Goal: Transaction & Acquisition: Purchase product/service

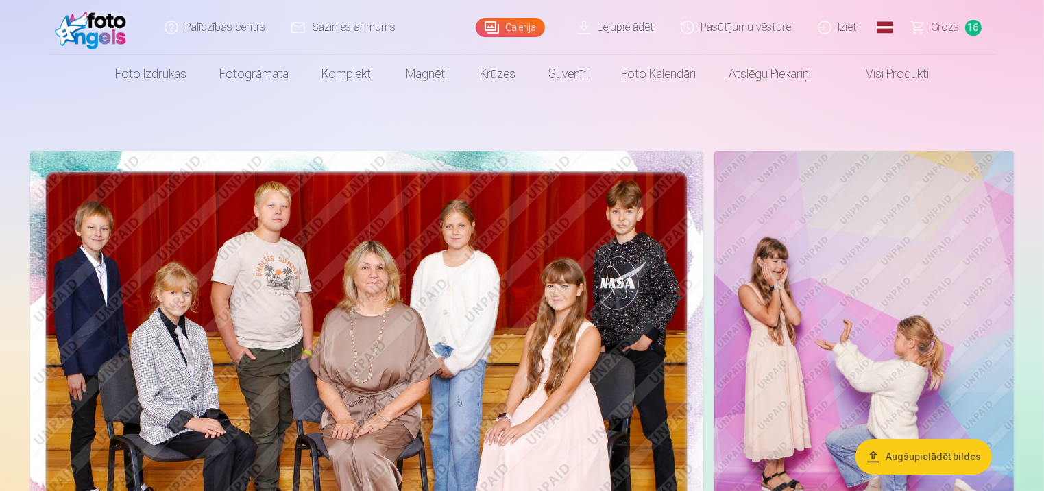
click at [968, 27] on span "16" at bounding box center [974, 28] width 16 height 16
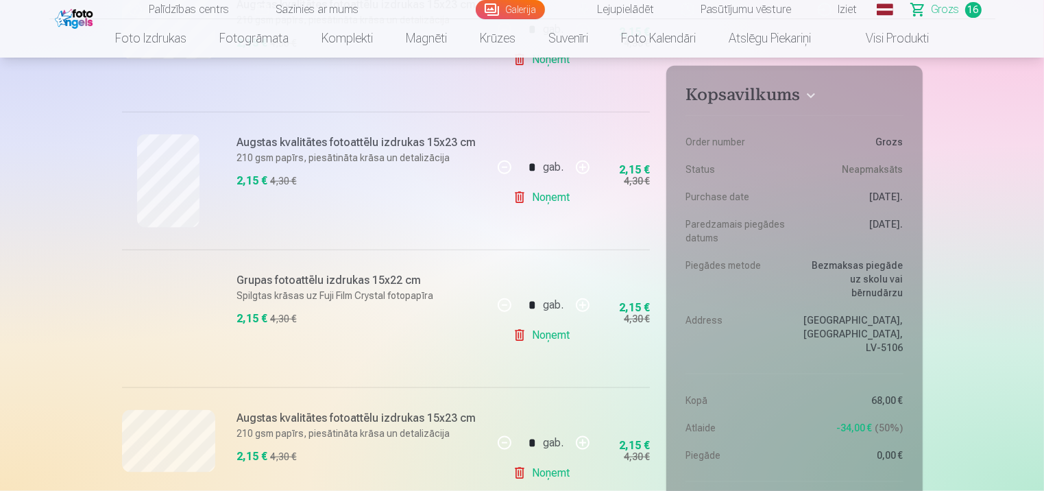
scroll to position [1613, 0]
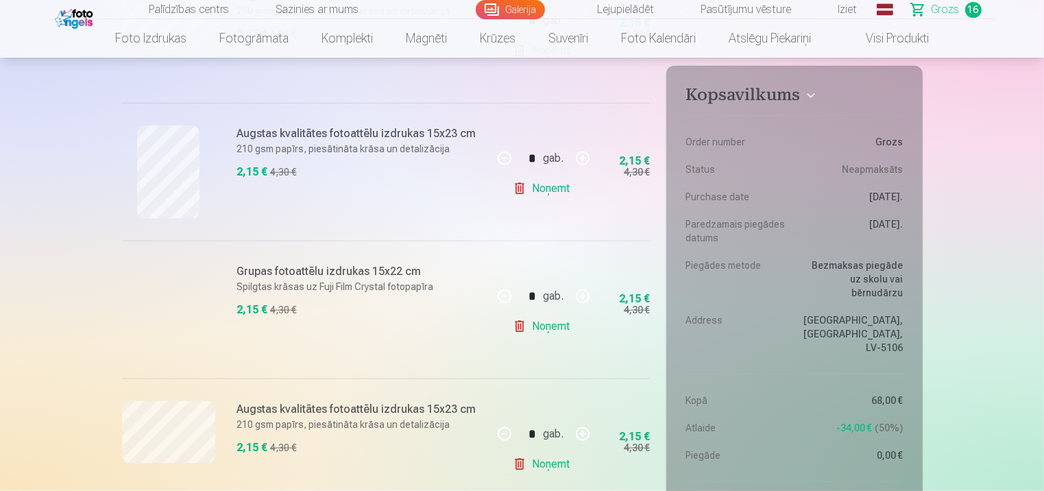
click at [551, 325] on link "Noņemt" at bounding box center [544, 326] width 62 height 27
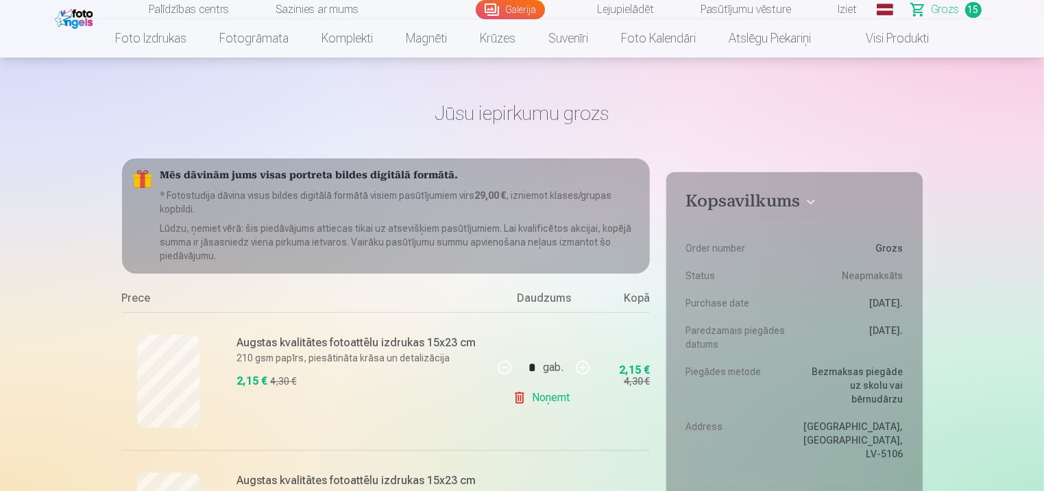
scroll to position [0, 0]
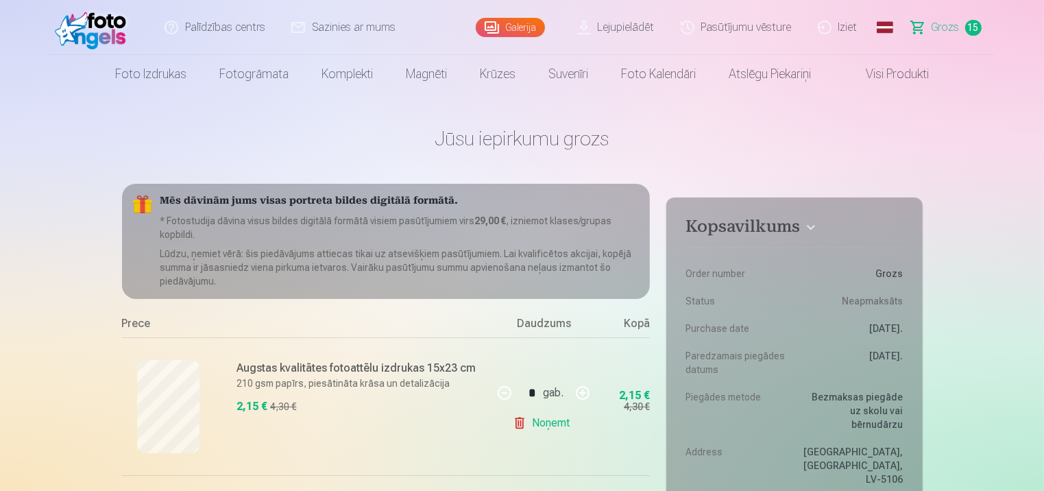
click at [527, 29] on link "Galerija" at bounding box center [510, 27] width 69 height 19
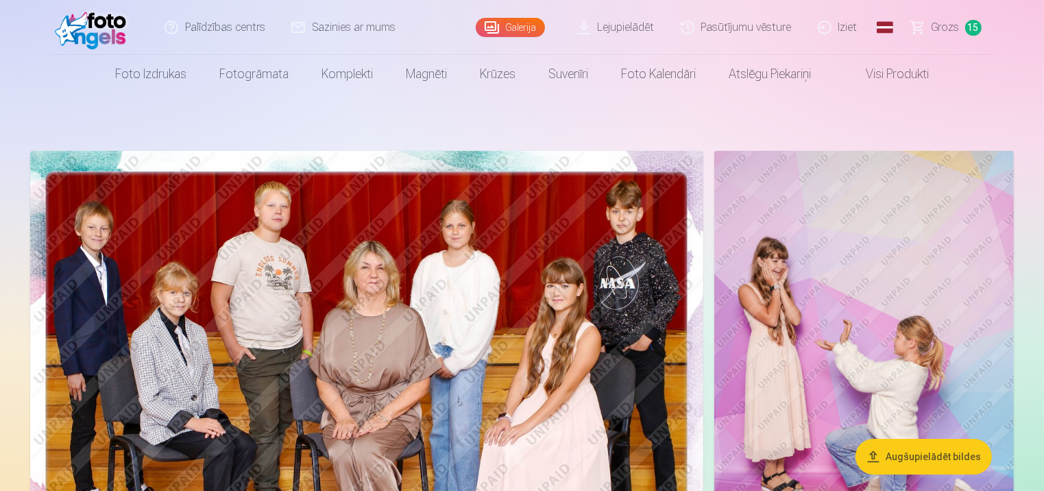
click at [548, 304] on img at bounding box center [366, 375] width 673 height 449
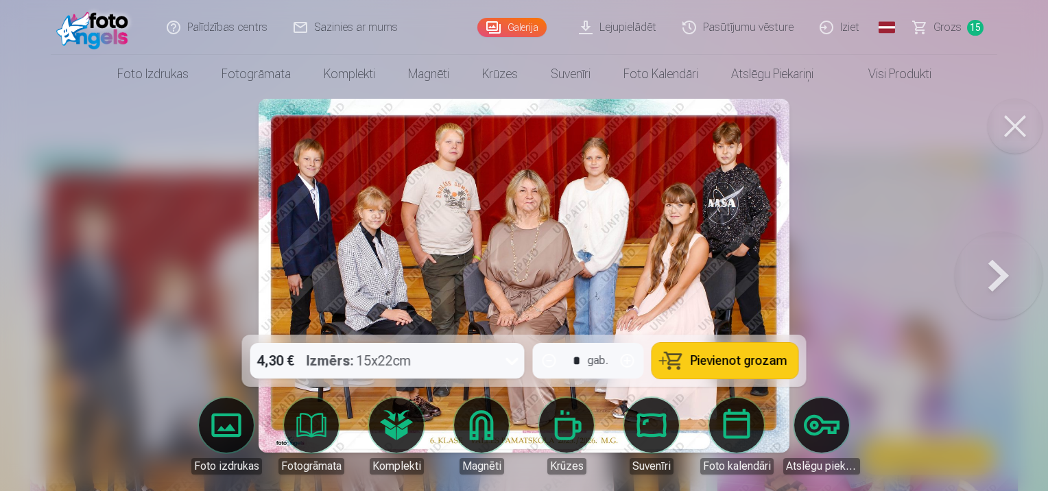
click at [998, 269] on button at bounding box center [999, 275] width 88 height 91
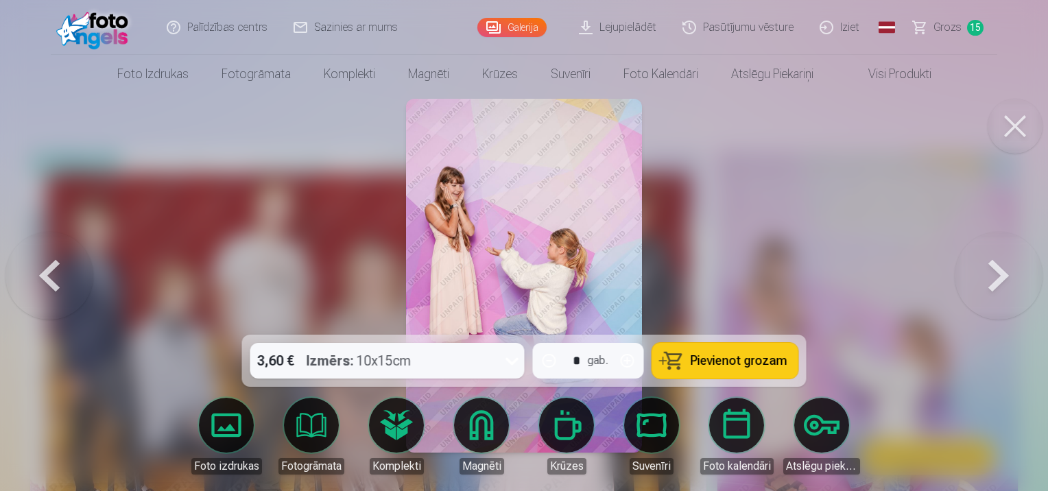
click at [998, 269] on button at bounding box center [999, 275] width 88 height 91
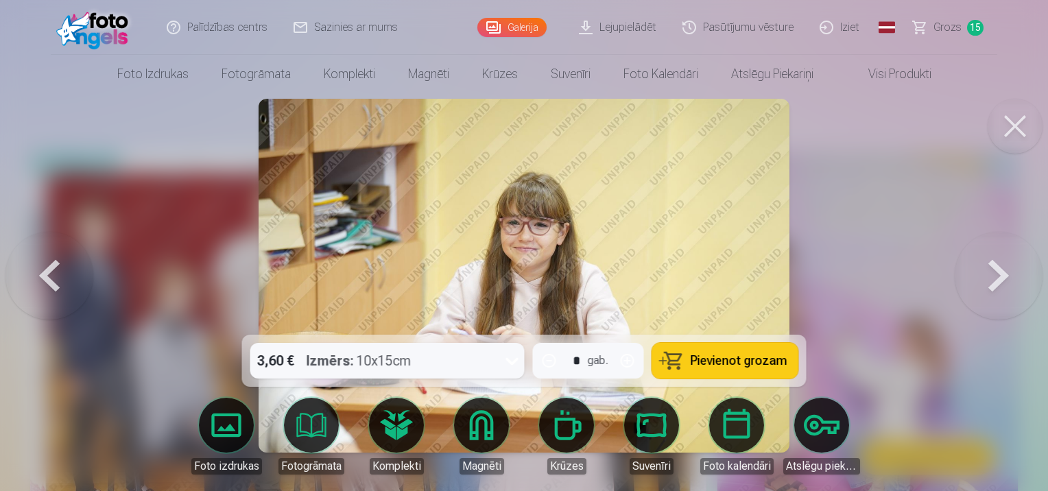
click at [998, 269] on button at bounding box center [999, 275] width 88 height 91
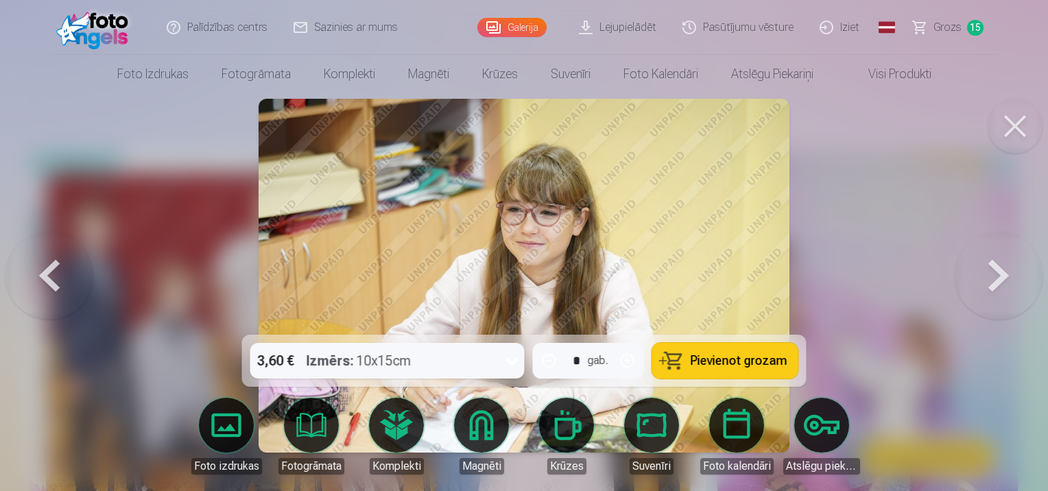
click at [998, 269] on button at bounding box center [999, 275] width 88 height 91
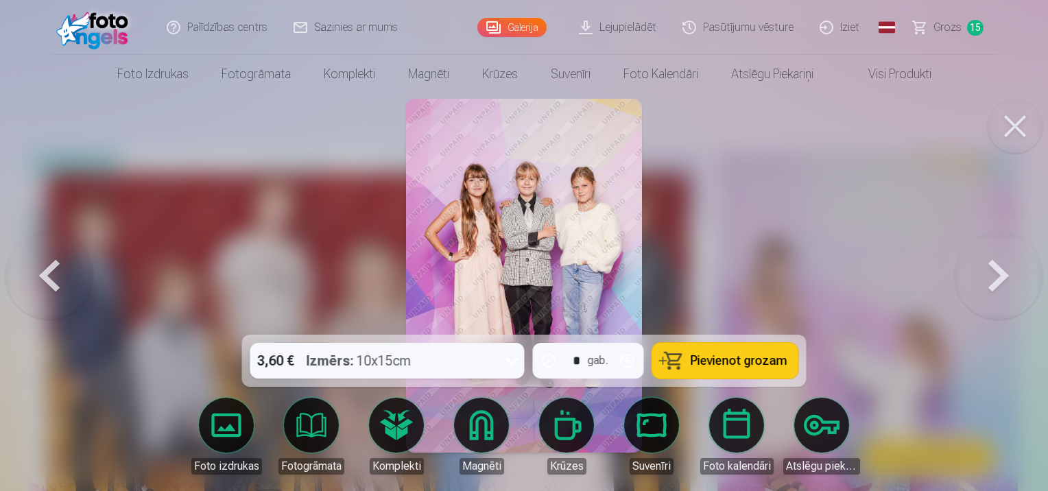
click at [998, 269] on button at bounding box center [999, 275] width 88 height 91
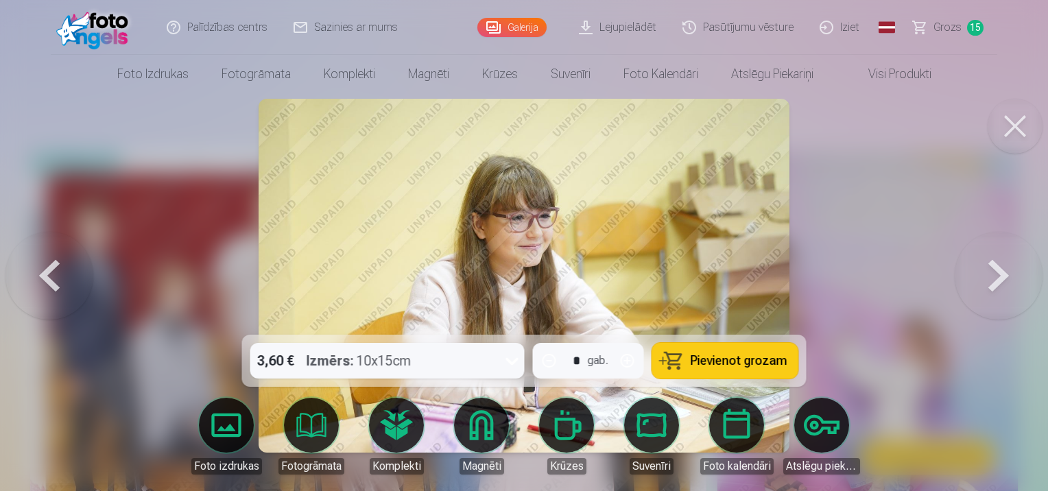
click at [998, 269] on button at bounding box center [999, 275] width 88 height 91
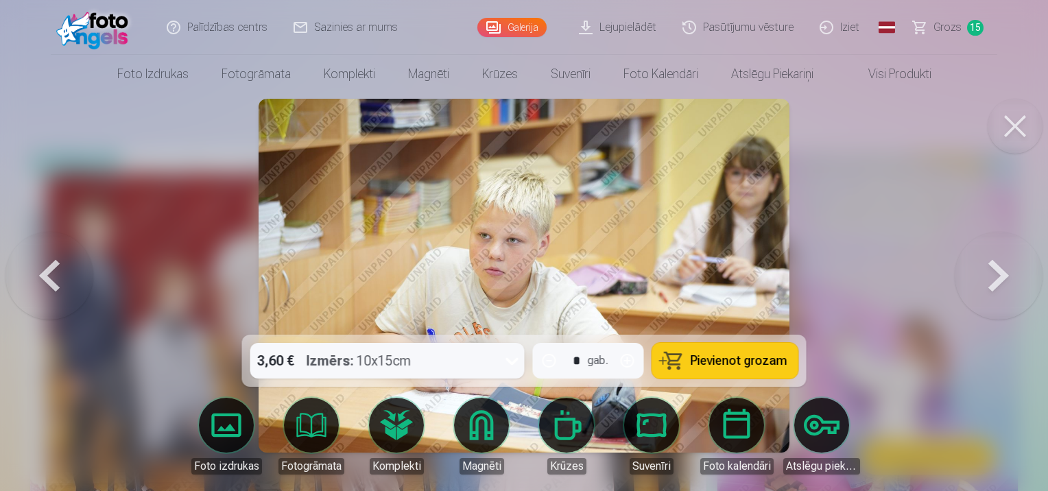
click at [998, 269] on button at bounding box center [999, 275] width 88 height 91
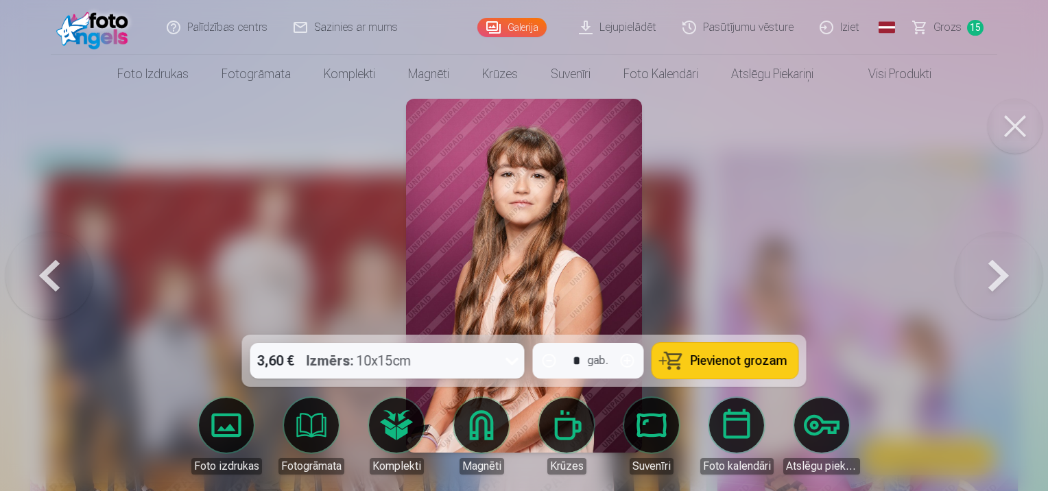
click at [998, 269] on button at bounding box center [999, 275] width 88 height 91
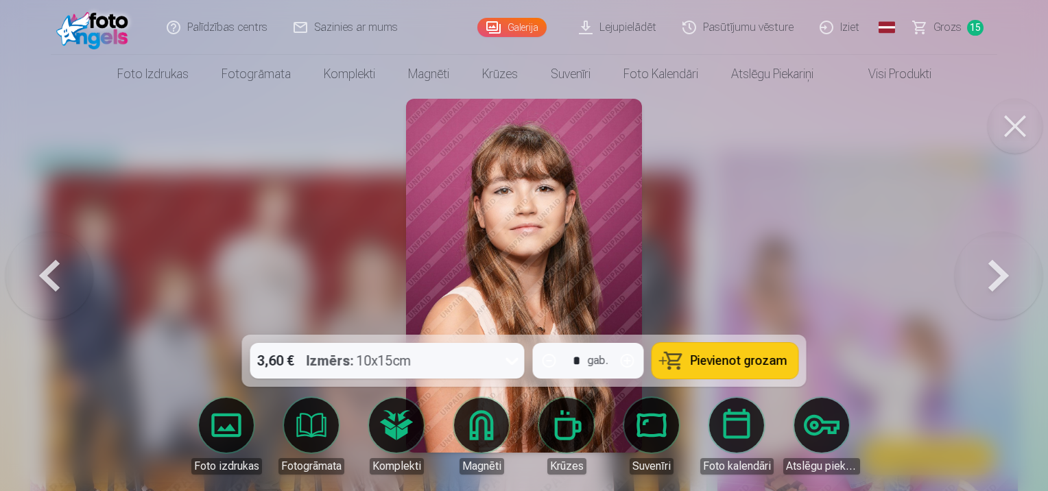
click at [998, 269] on button at bounding box center [999, 275] width 88 height 91
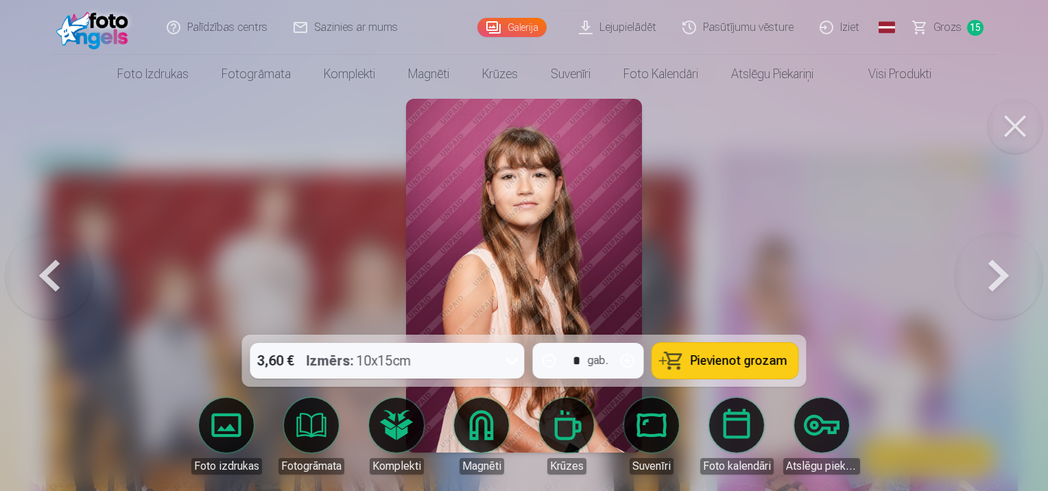
click at [998, 269] on button at bounding box center [999, 275] width 88 height 91
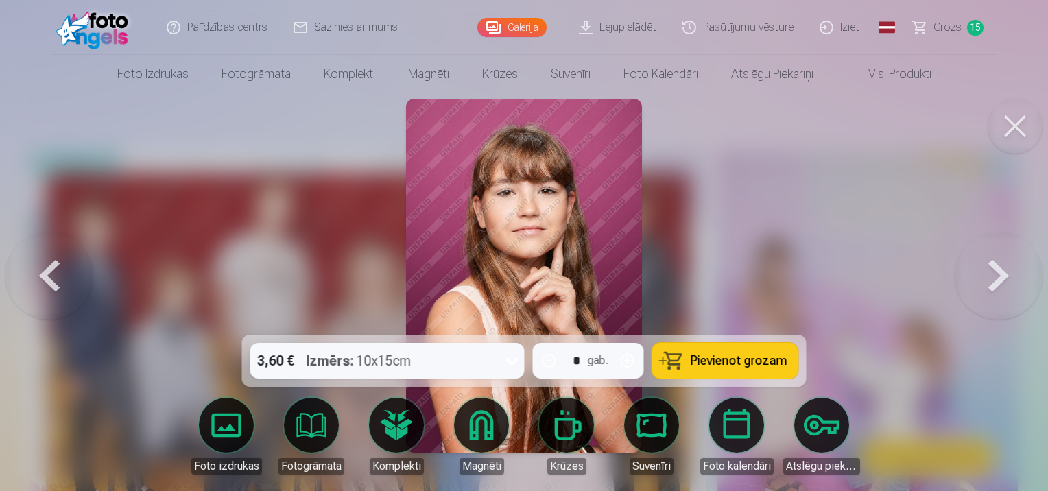
click at [998, 269] on button at bounding box center [999, 275] width 88 height 91
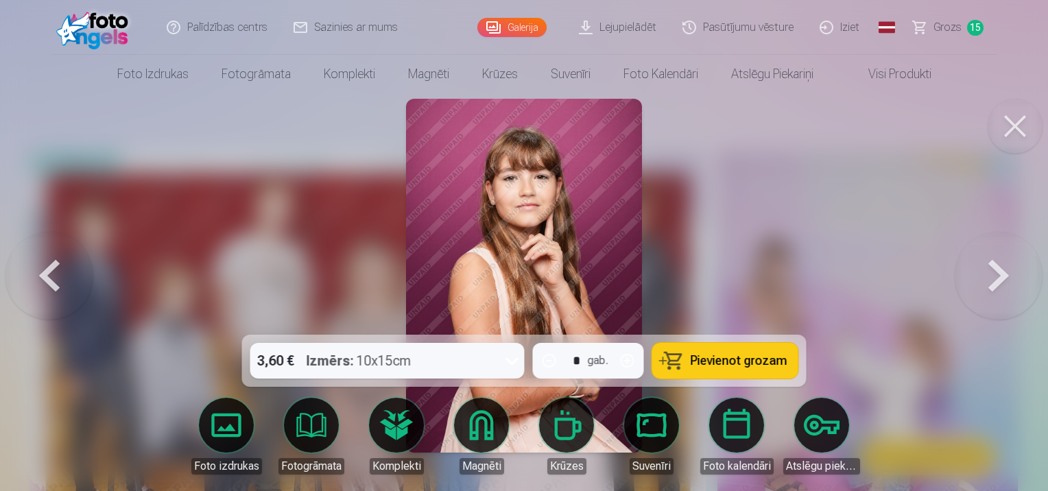
click at [998, 269] on button at bounding box center [999, 275] width 88 height 91
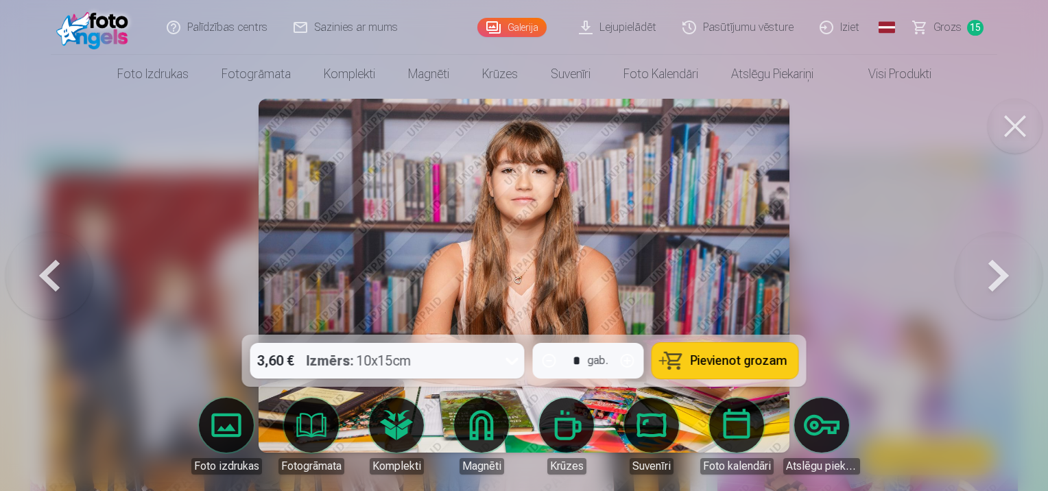
click at [998, 269] on button at bounding box center [999, 275] width 88 height 91
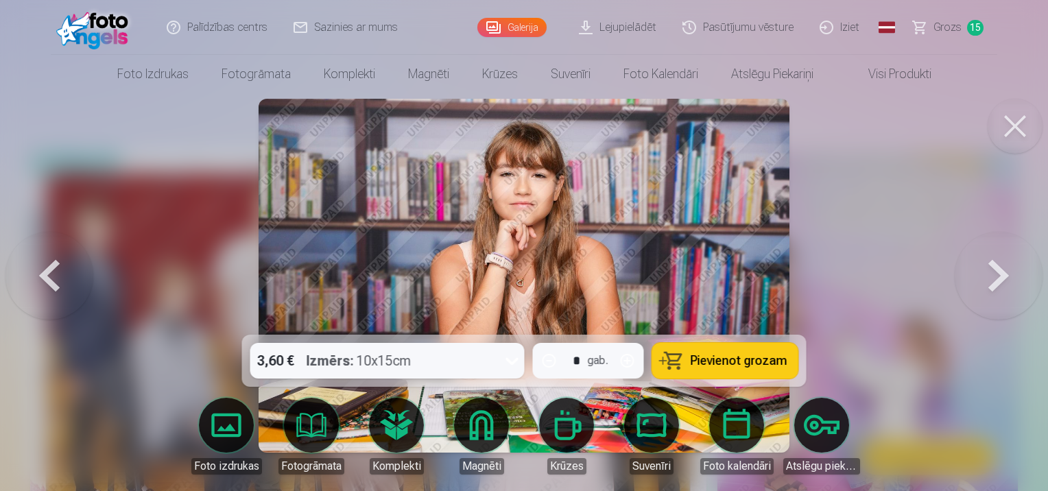
click at [998, 269] on button at bounding box center [999, 275] width 88 height 91
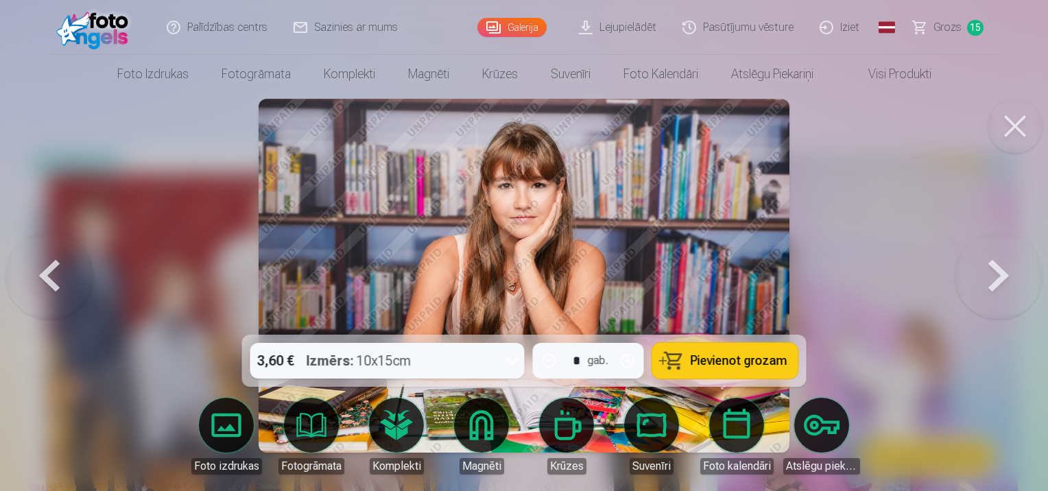
click at [998, 269] on button at bounding box center [999, 275] width 88 height 91
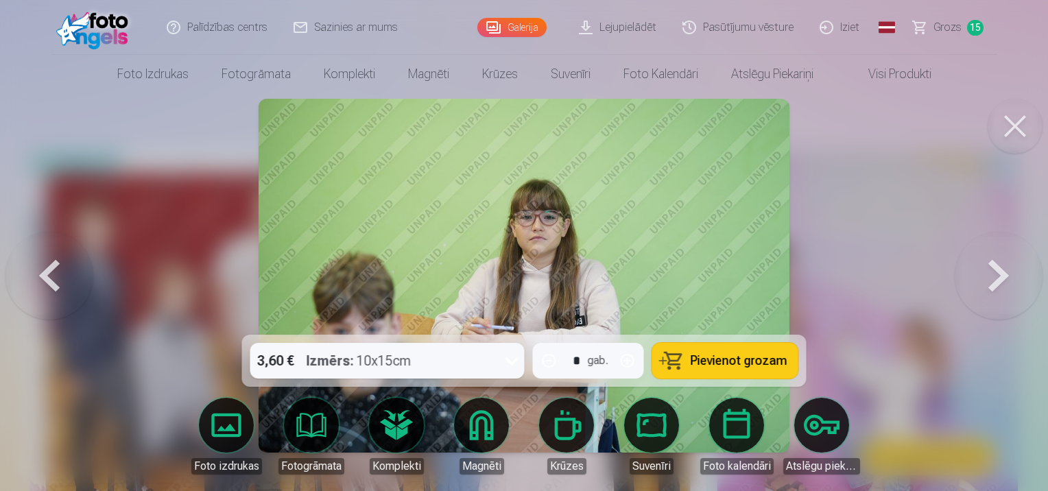
click at [998, 269] on button at bounding box center [999, 275] width 88 height 91
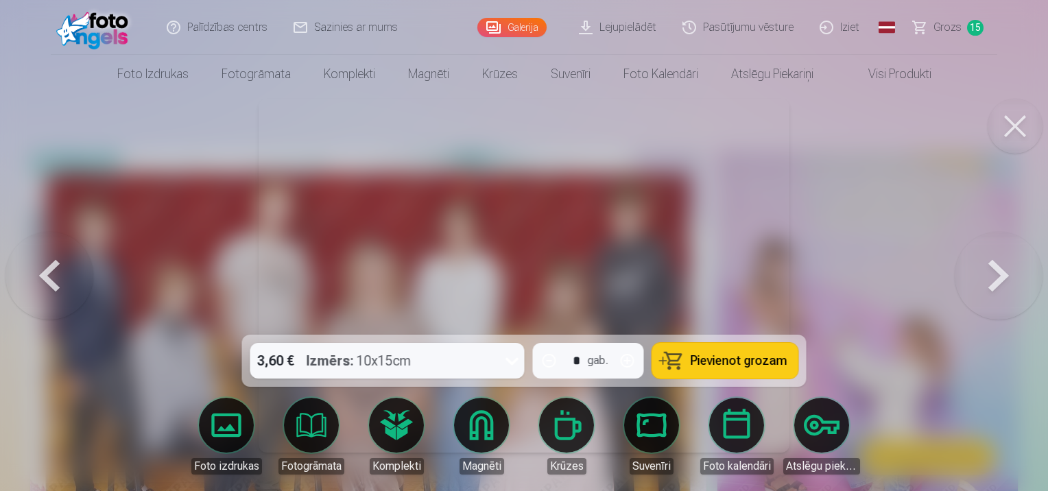
click at [998, 269] on button at bounding box center [999, 275] width 88 height 91
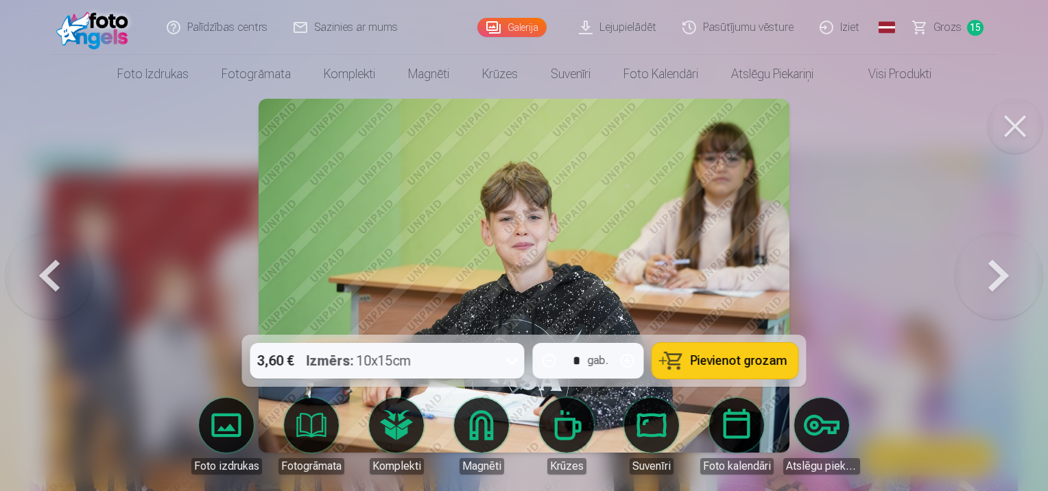
click at [998, 269] on button at bounding box center [999, 275] width 88 height 91
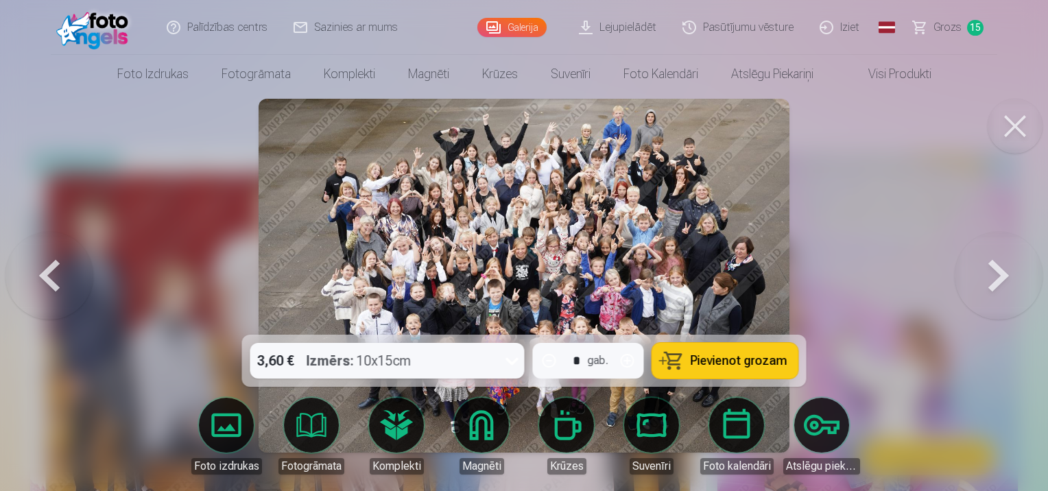
click at [998, 269] on button at bounding box center [999, 275] width 88 height 91
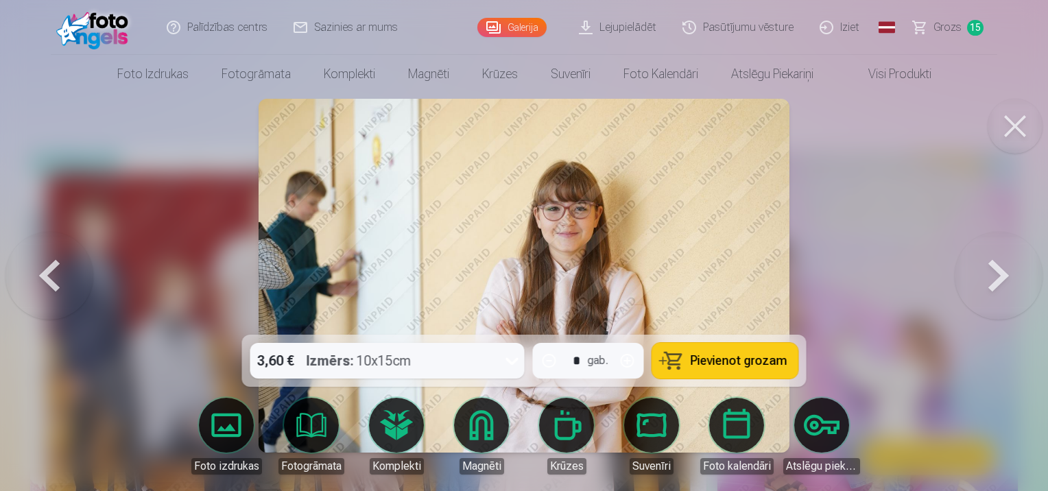
click at [998, 269] on button at bounding box center [999, 275] width 88 height 91
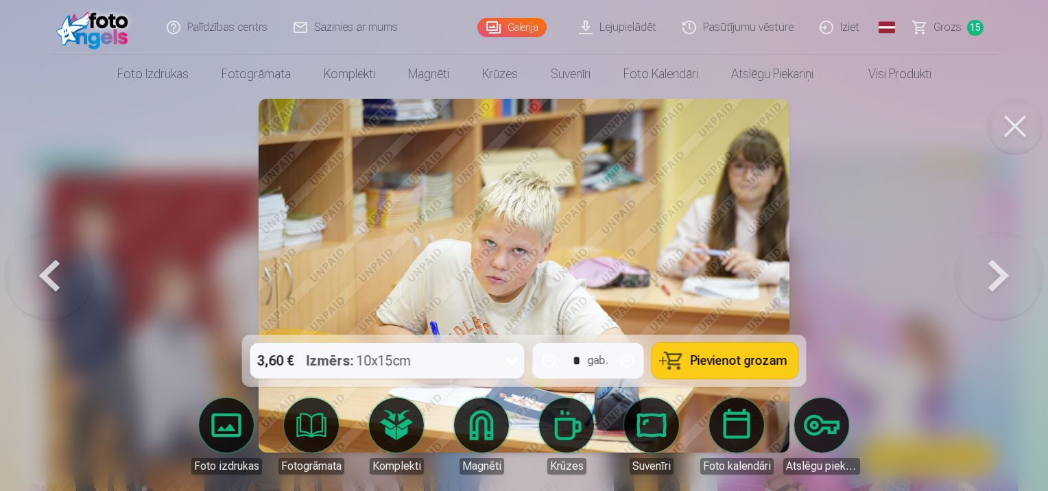
click at [998, 269] on button at bounding box center [999, 275] width 88 height 91
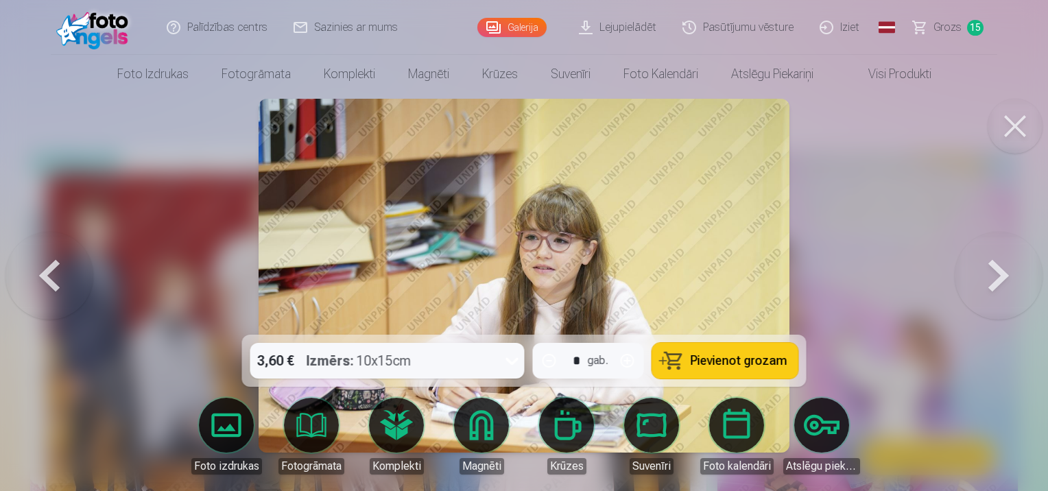
click at [998, 269] on button at bounding box center [999, 275] width 88 height 91
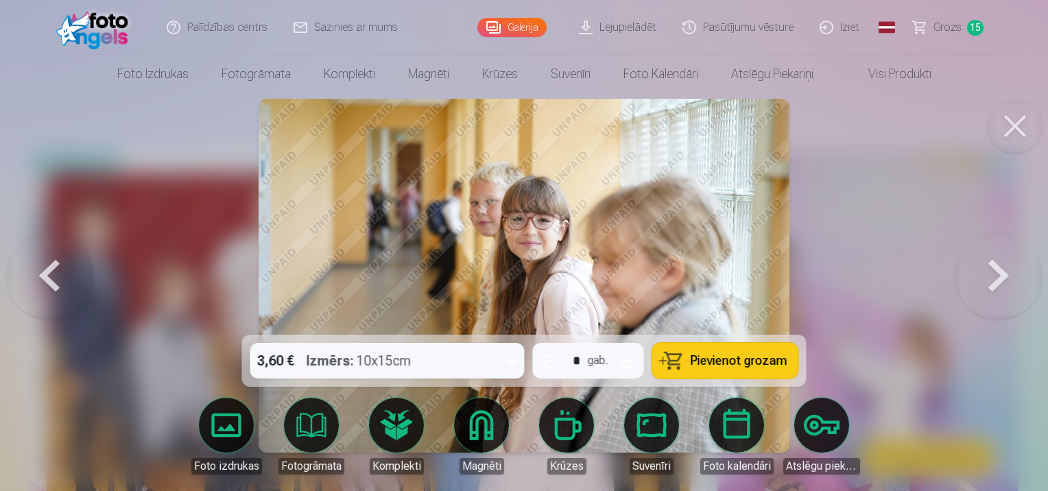
click at [998, 269] on button at bounding box center [999, 275] width 88 height 91
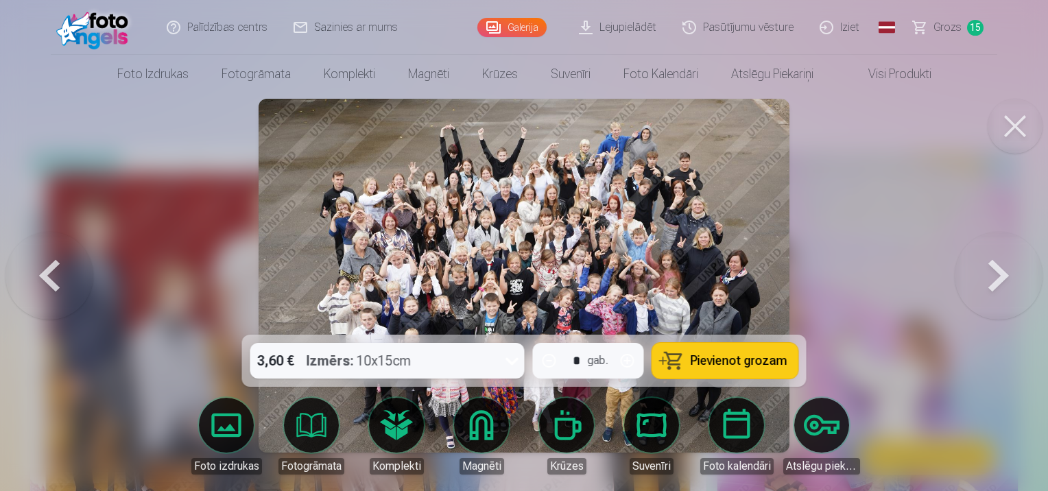
click at [998, 269] on button at bounding box center [999, 275] width 88 height 91
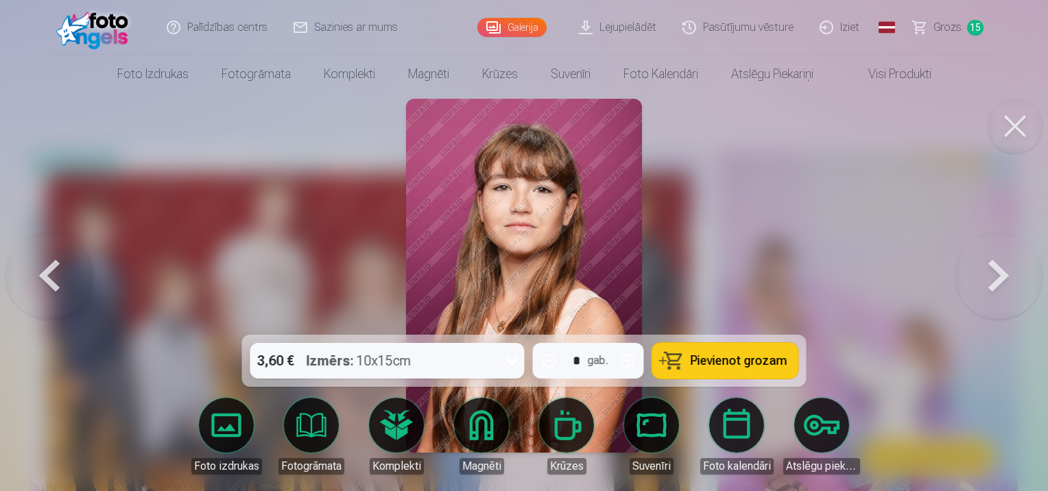
click at [998, 269] on button at bounding box center [999, 275] width 88 height 91
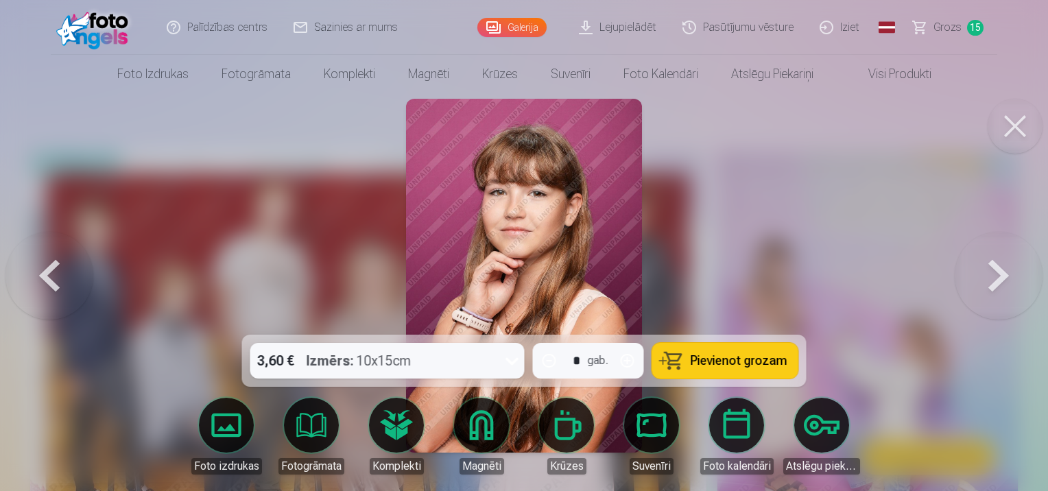
click at [998, 269] on button at bounding box center [999, 275] width 88 height 91
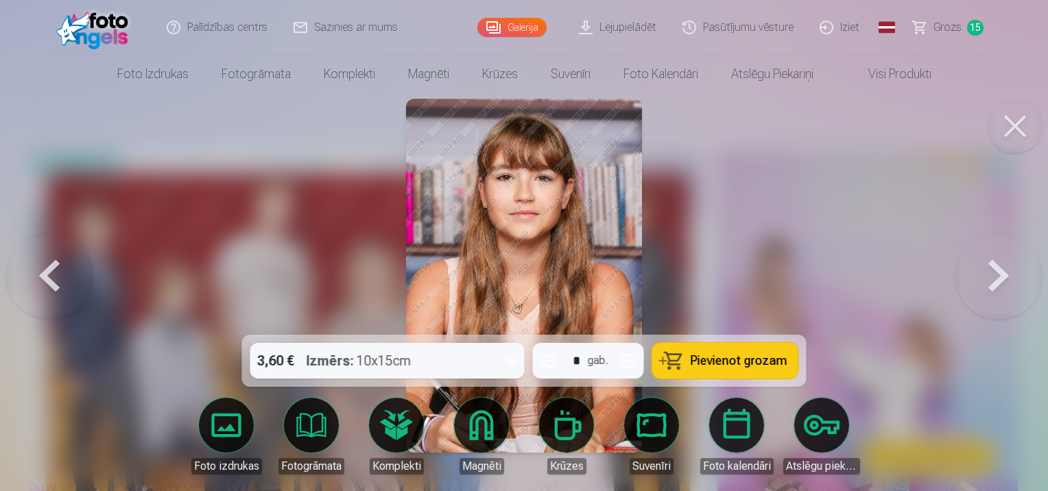
click at [998, 269] on button at bounding box center [999, 275] width 88 height 91
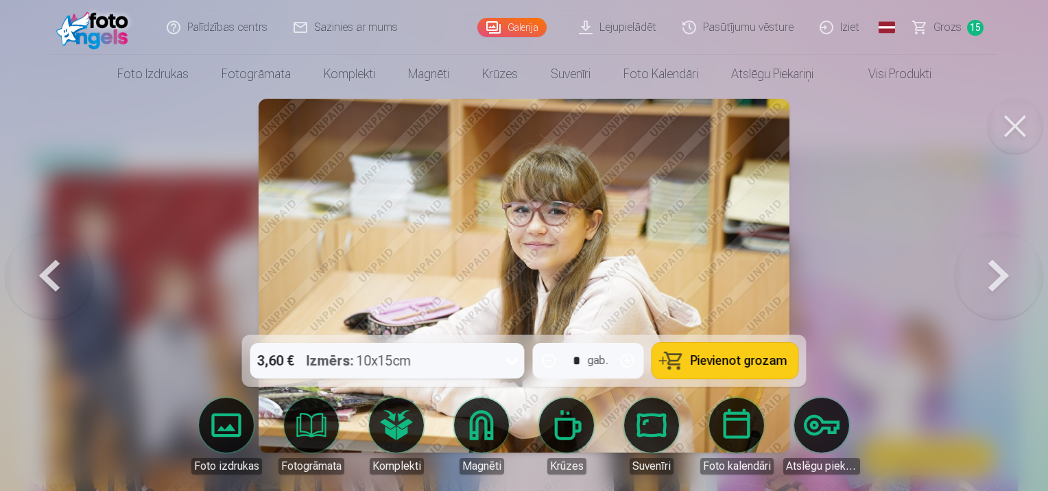
click at [998, 269] on button at bounding box center [999, 275] width 88 height 91
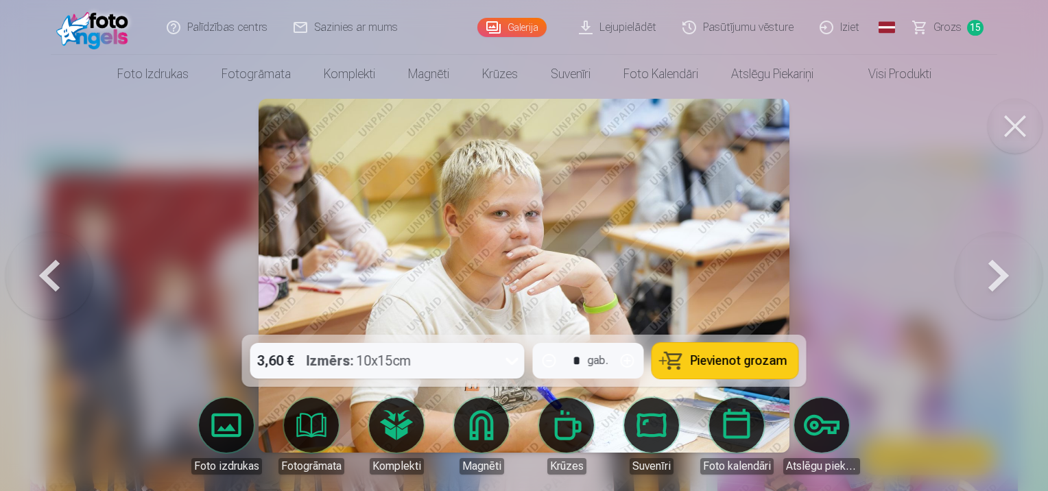
click at [998, 269] on button at bounding box center [999, 275] width 88 height 91
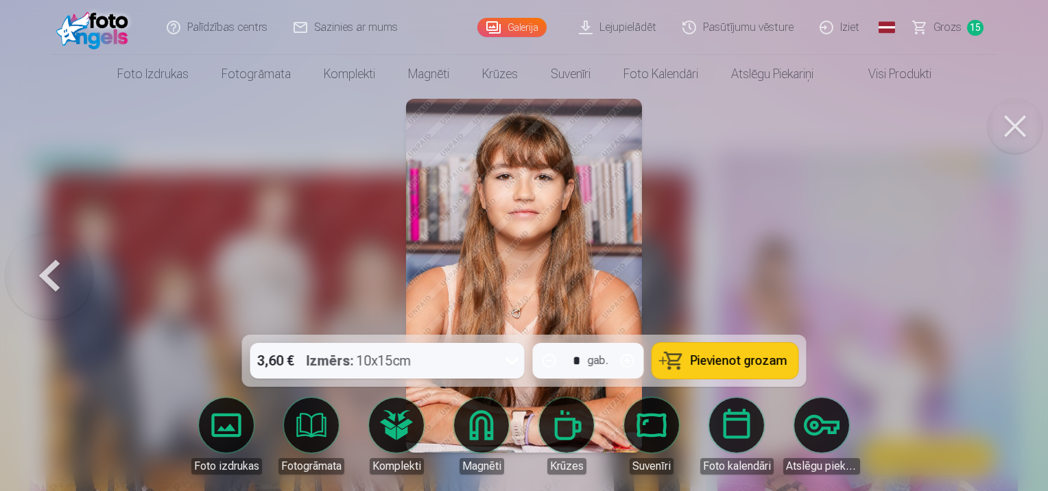
click at [998, 269] on div at bounding box center [524, 245] width 1048 height 491
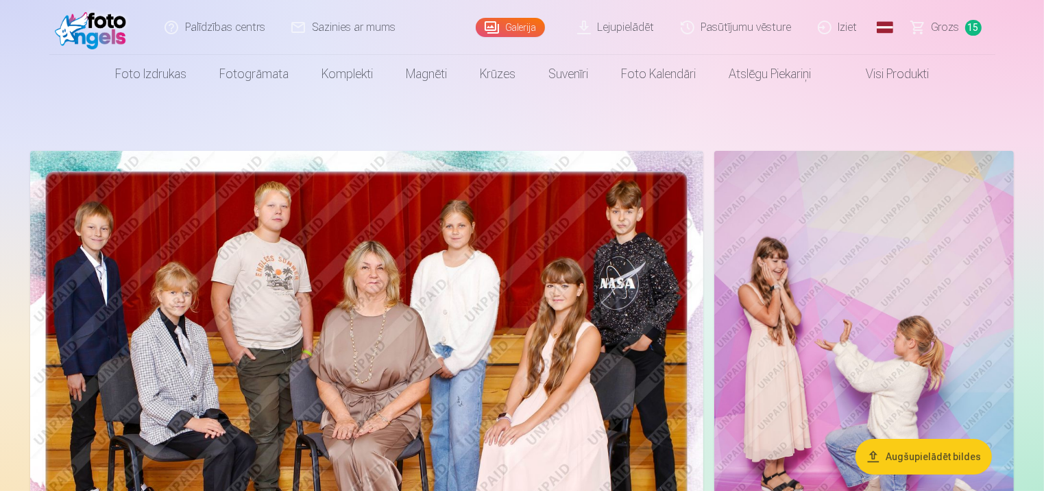
click at [950, 26] on span "Grozs" at bounding box center [946, 27] width 28 height 16
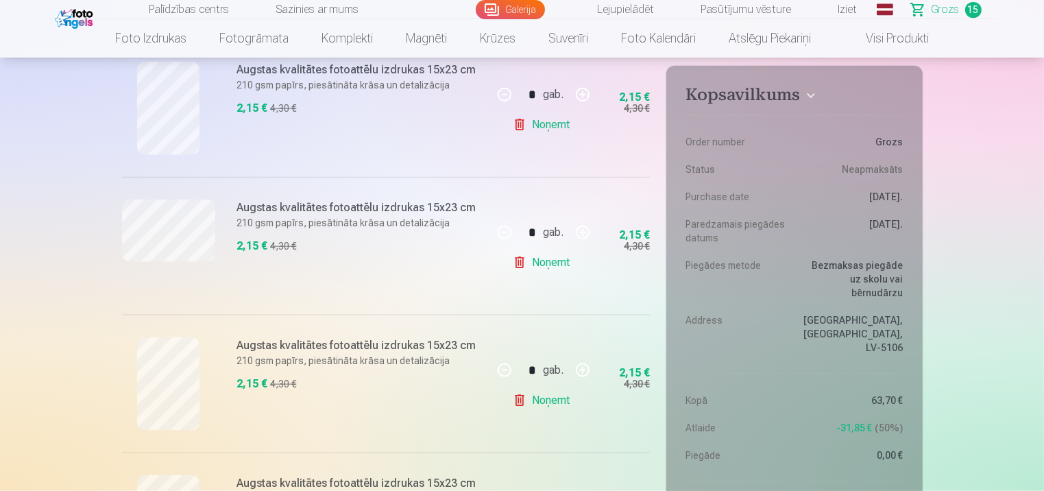
scroll to position [1694, 0]
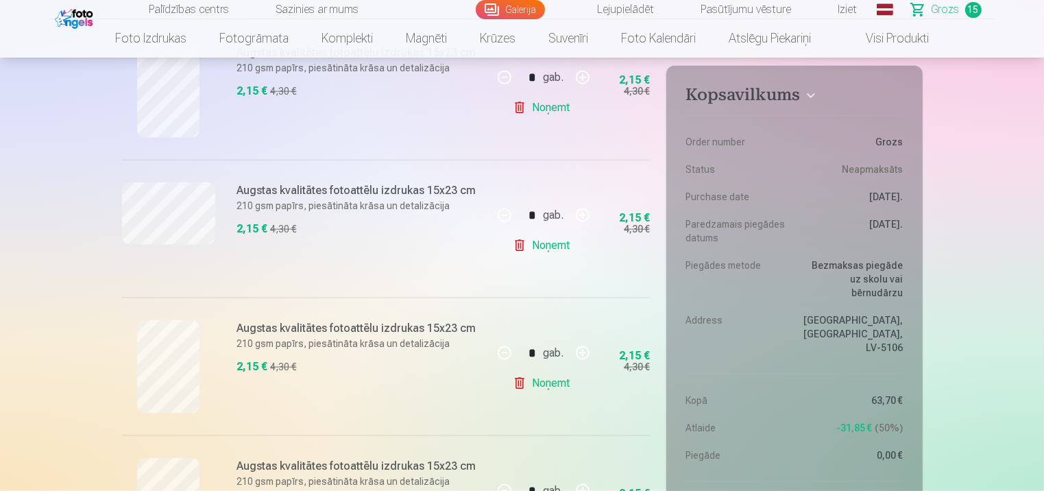
click at [557, 243] on link "Noņemt" at bounding box center [544, 245] width 62 height 27
click at [552, 247] on link "Noņemt" at bounding box center [544, 245] width 62 height 27
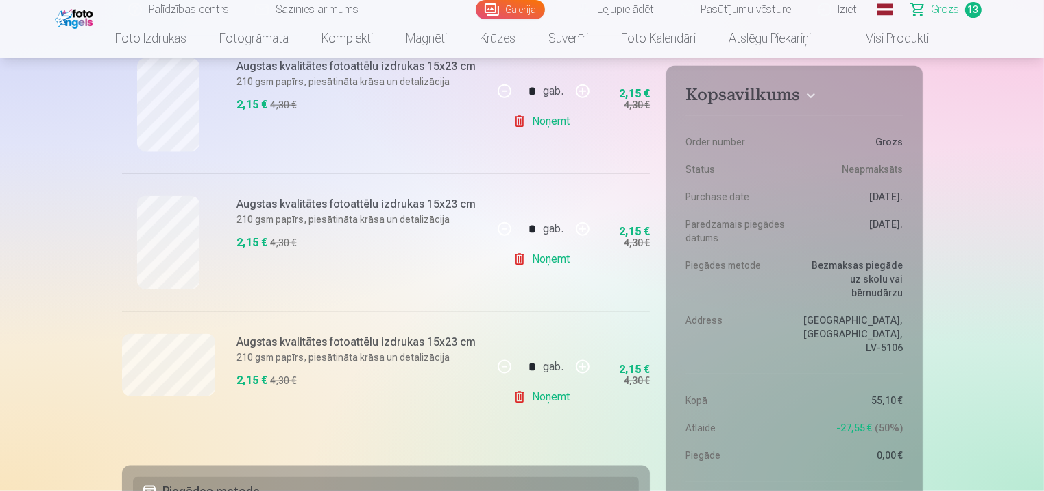
click at [552, 253] on link "Noņemt" at bounding box center [544, 258] width 62 height 27
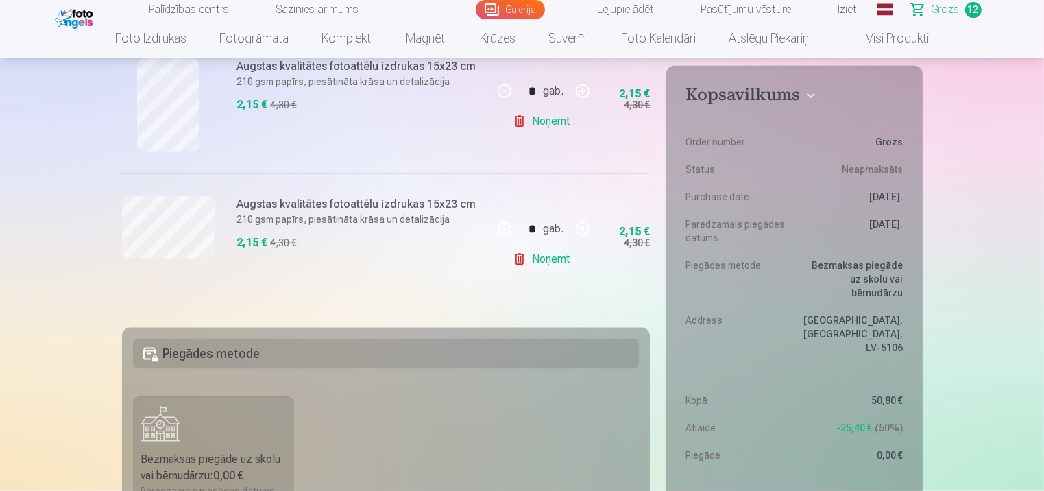
click at [552, 253] on link "Noņemt" at bounding box center [544, 258] width 62 height 27
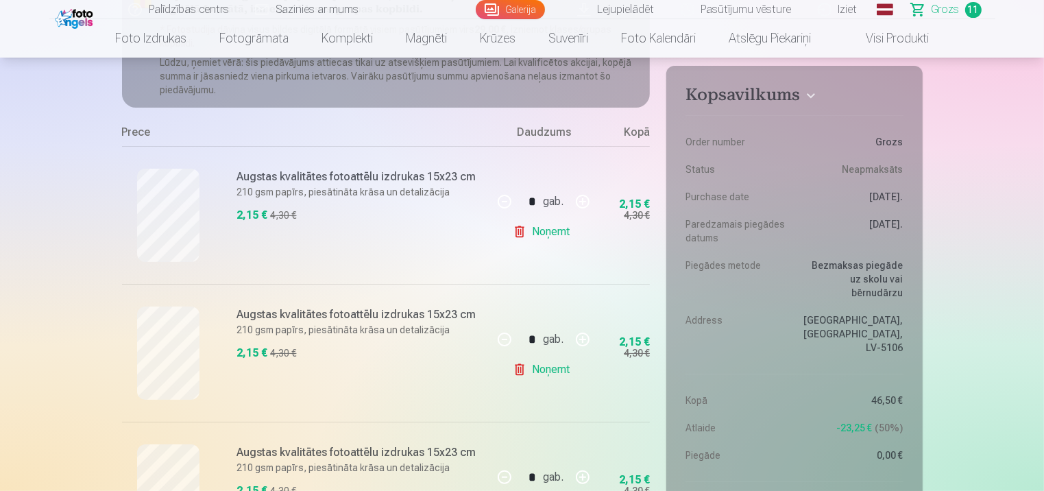
scroll to position [229, 0]
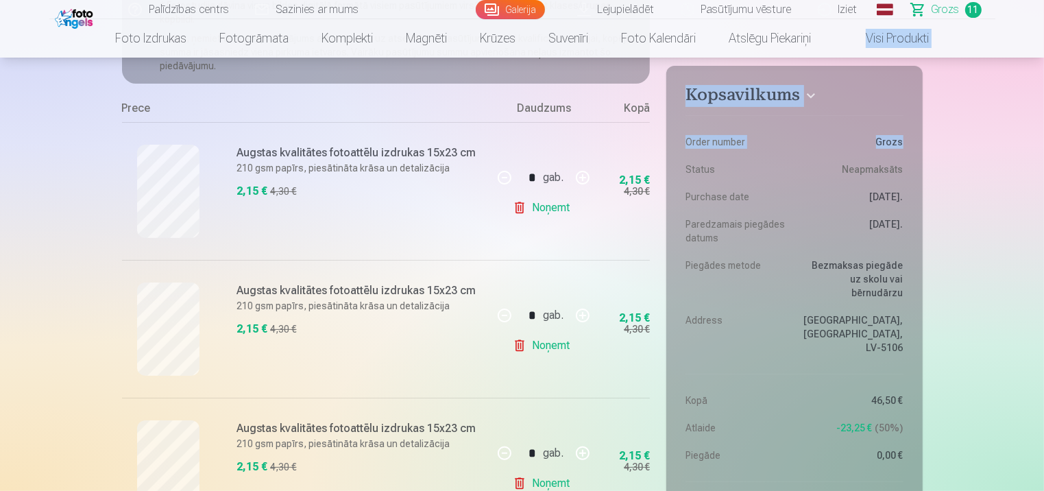
drag, startPoint x: 1044, startPoint y: 36, endPoint x: 1045, endPoint y: 47, distance: 11.1
click at [1044, 47] on html "Palīdzības centrs Sazinies ar mums Galerija Lejupielādēt Pasūtījumu vēsture Izi…" at bounding box center [522, 16] width 1044 height 491
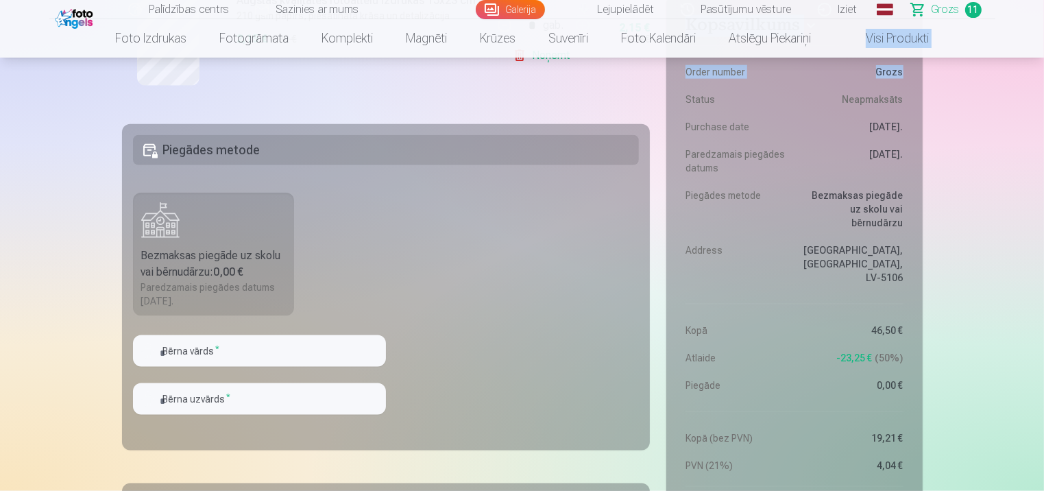
scroll to position [1816, 0]
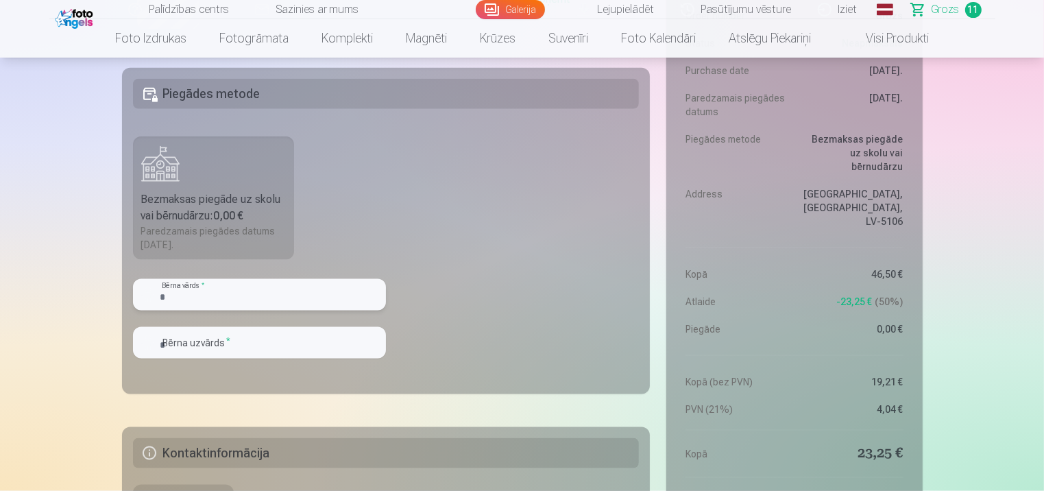
click at [201, 294] on input "text" at bounding box center [259, 295] width 253 height 32
type input "*********"
click at [193, 342] on input "text" at bounding box center [259, 343] width 253 height 32
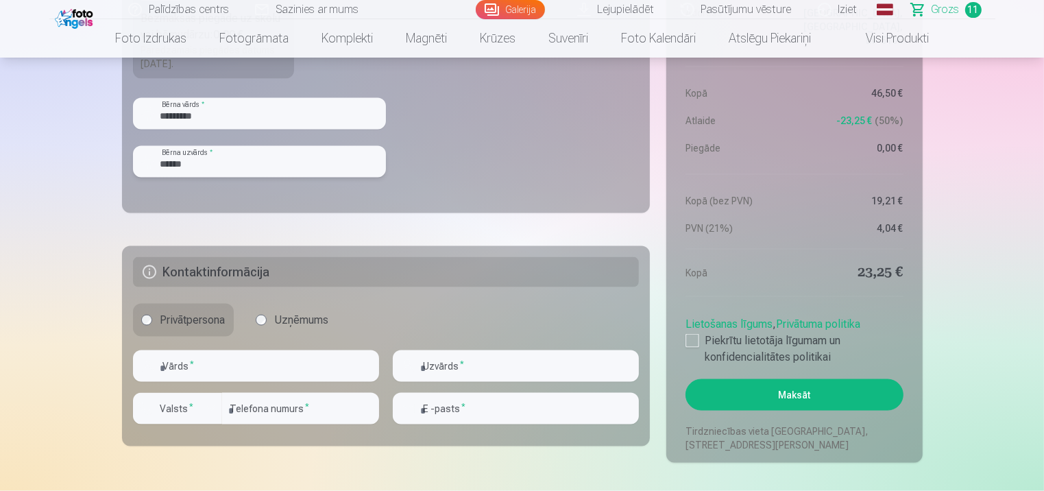
scroll to position [2013, 0]
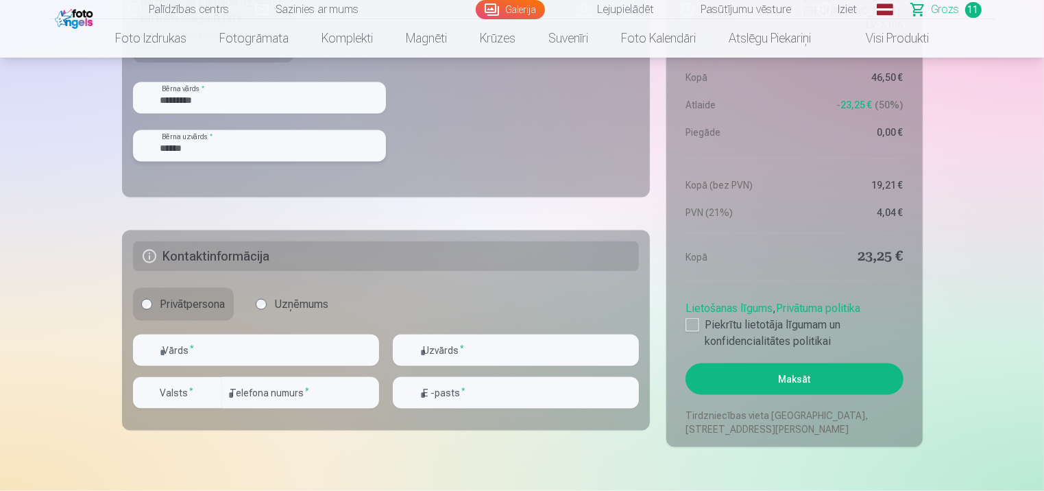
type input "******"
click at [195, 350] on input "text" at bounding box center [256, 351] width 246 height 32
type input "*****"
click at [459, 344] on input "text" at bounding box center [516, 351] width 246 height 32
type input "******"
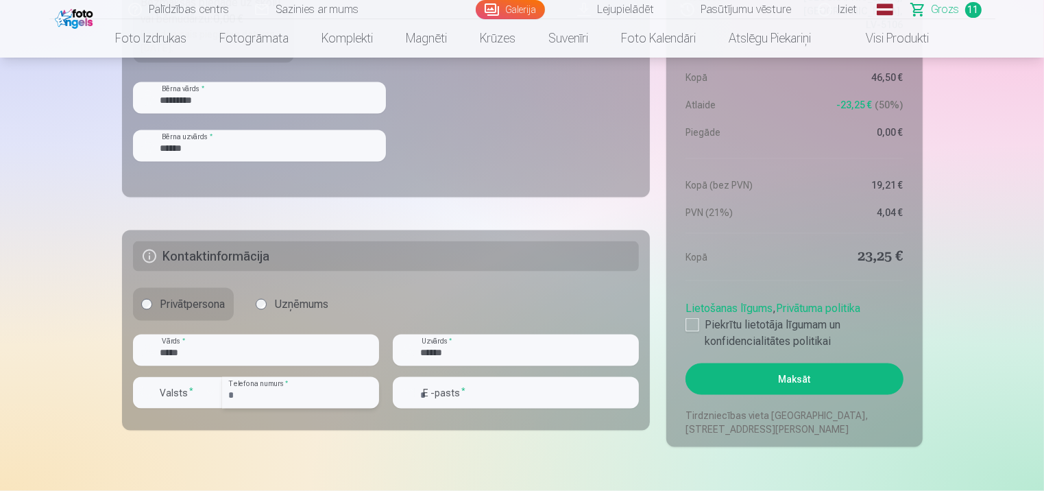
click at [254, 392] on input "number" at bounding box center [300, 393] width 157 height 32
type input "********"
click at [213, 389] on div "button" at bounding box center [211, 393] width 16 height 16
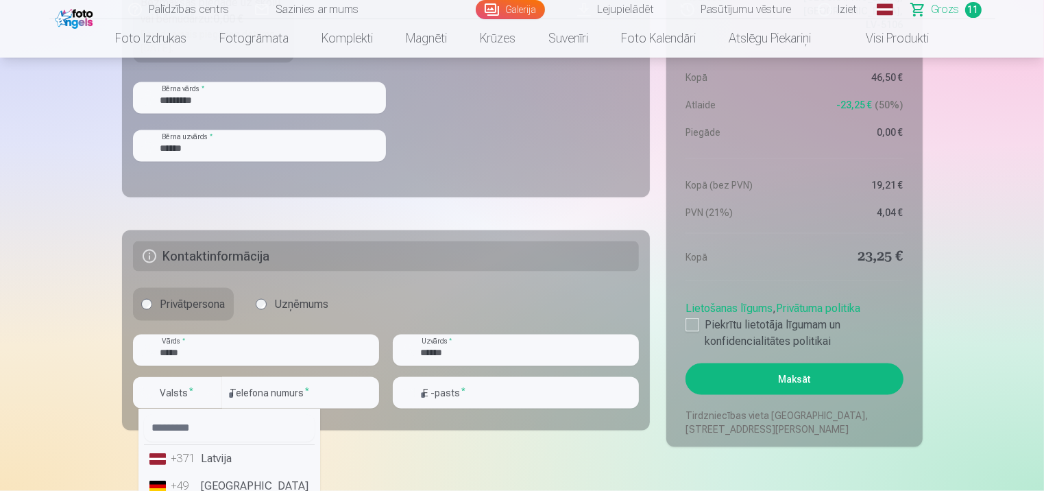
click at [217, 459] on li "+371 Latvija" at bounding box center [229, 458] width 171 height 27
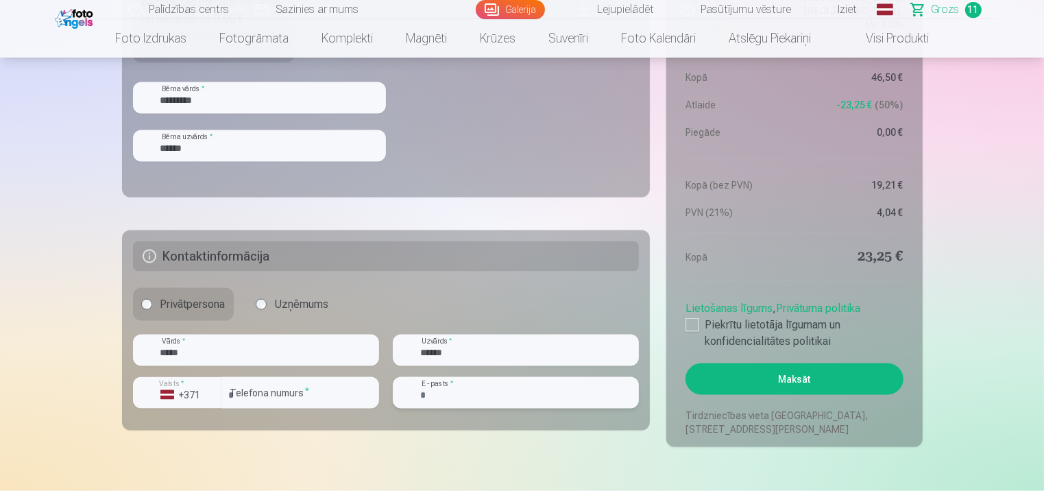
click at [470, 394] on input "email" at bounding box center [516, 393] width 246 height 32
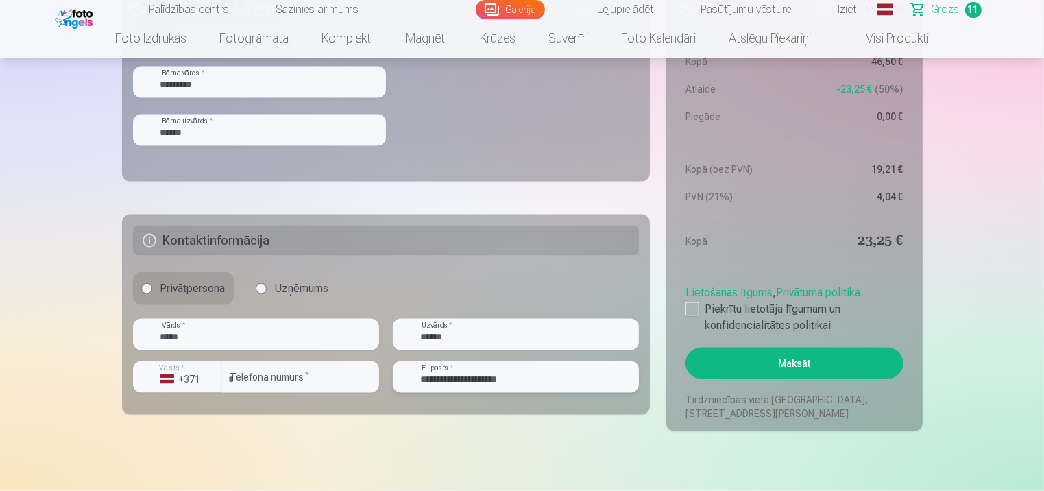
scroll to position [2036, 0]
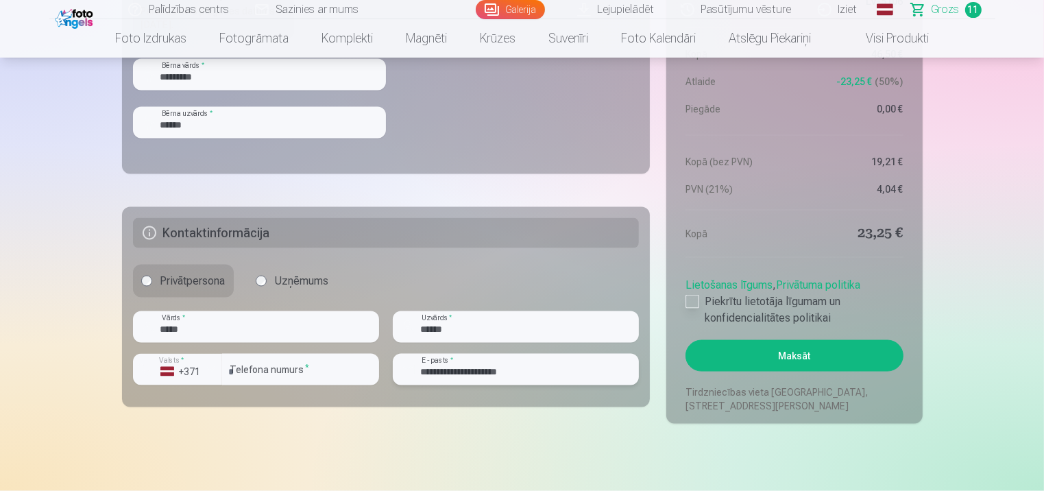
type input "**********"
click at [691, 300] on div at bounding box center [693, 302] width 14 height 14
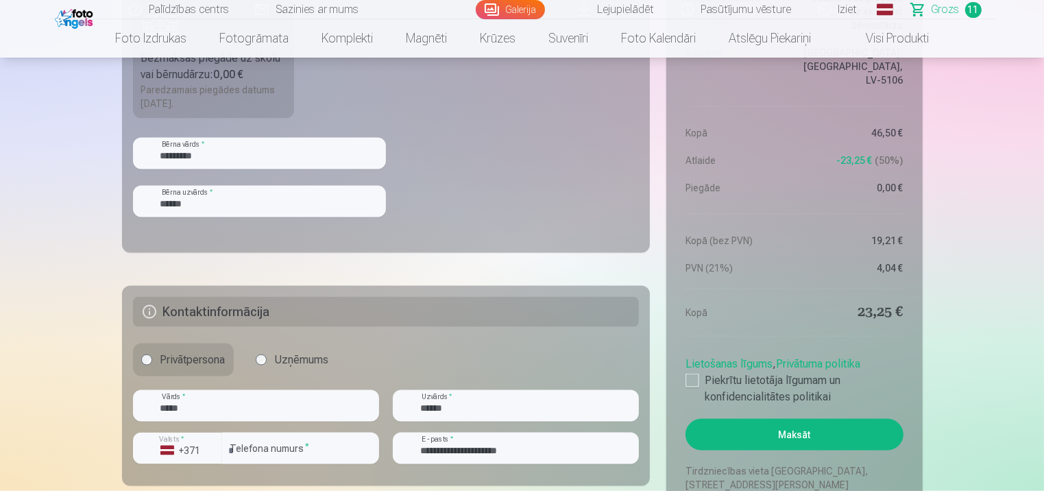
scroll to position [1926, 0]
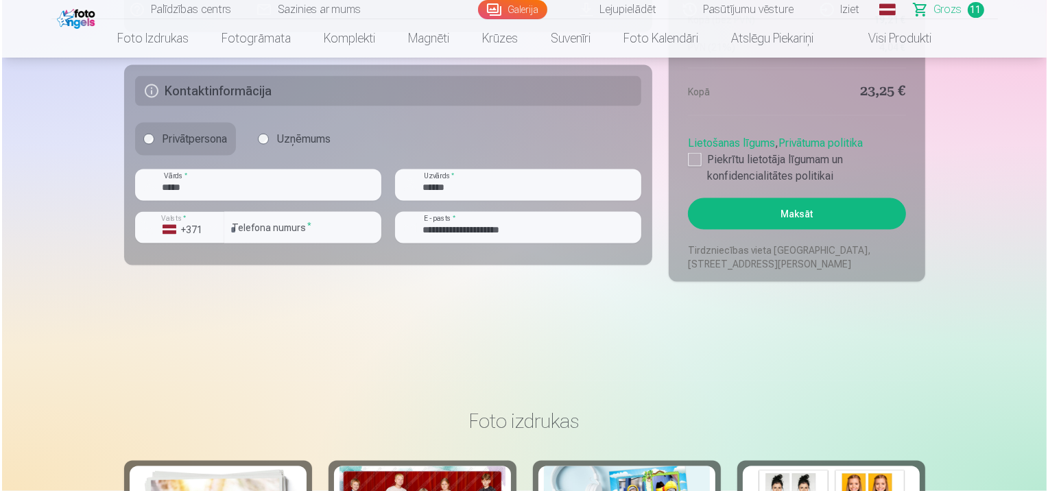
scroll to position [2163, 0]
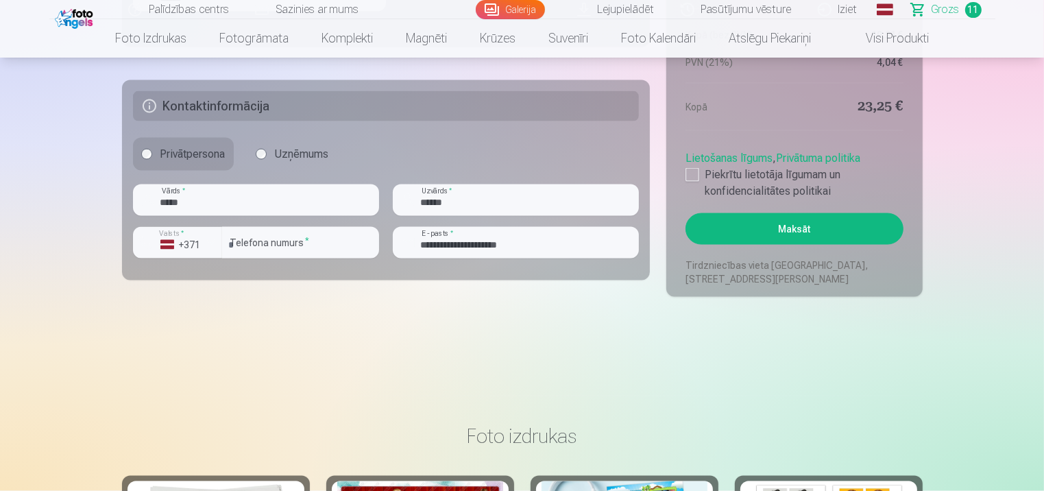
click at [784, 225] on button "Maksāt" at bounding box center [794, 229] width 217 height 32
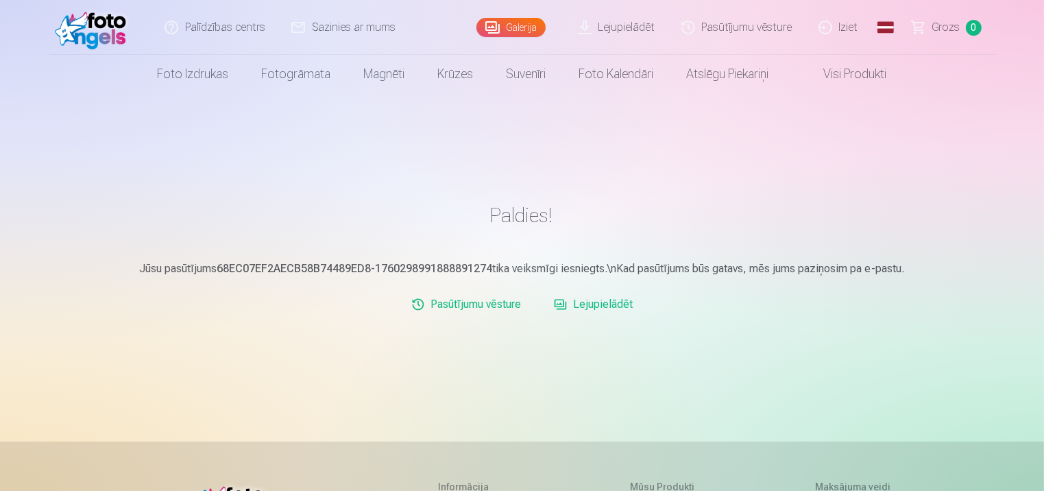
click at [848, 27] on link "Iziet" at bounding box center [839, 27] width 66 height 55
